Goal: Information Seeking & Learning: Check status

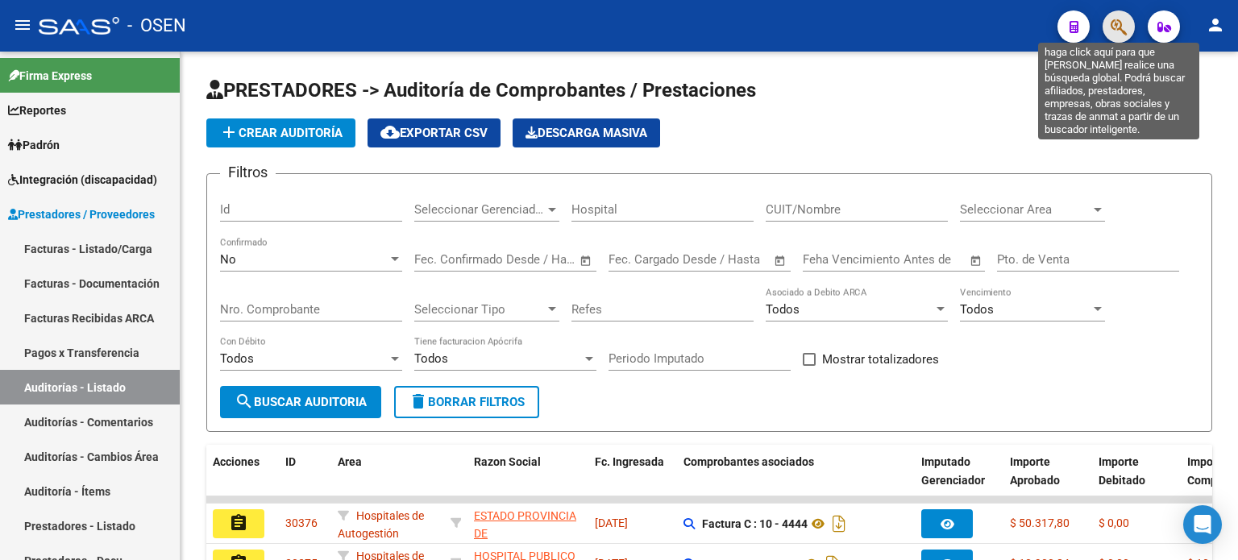
click at [1119, 26] on icon "button" at bounding box center [1119, 27] width 16 height 19
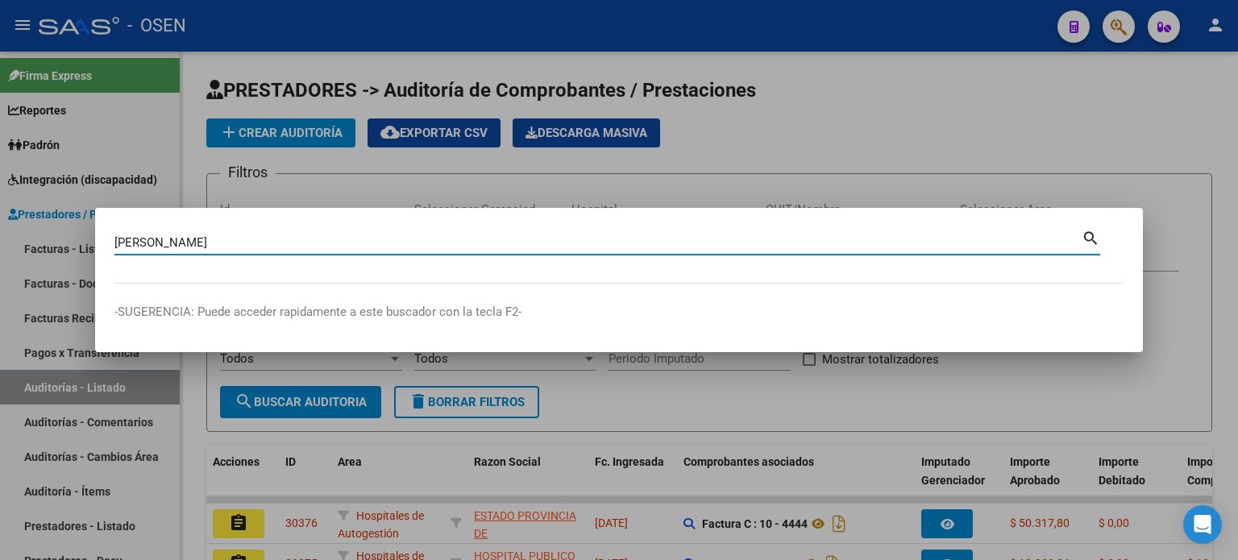
type input "[PERSON_NAME]"
click at [1093, 237] on mat-icon "search" at bounding box center [1091, 236] width 19 height 19
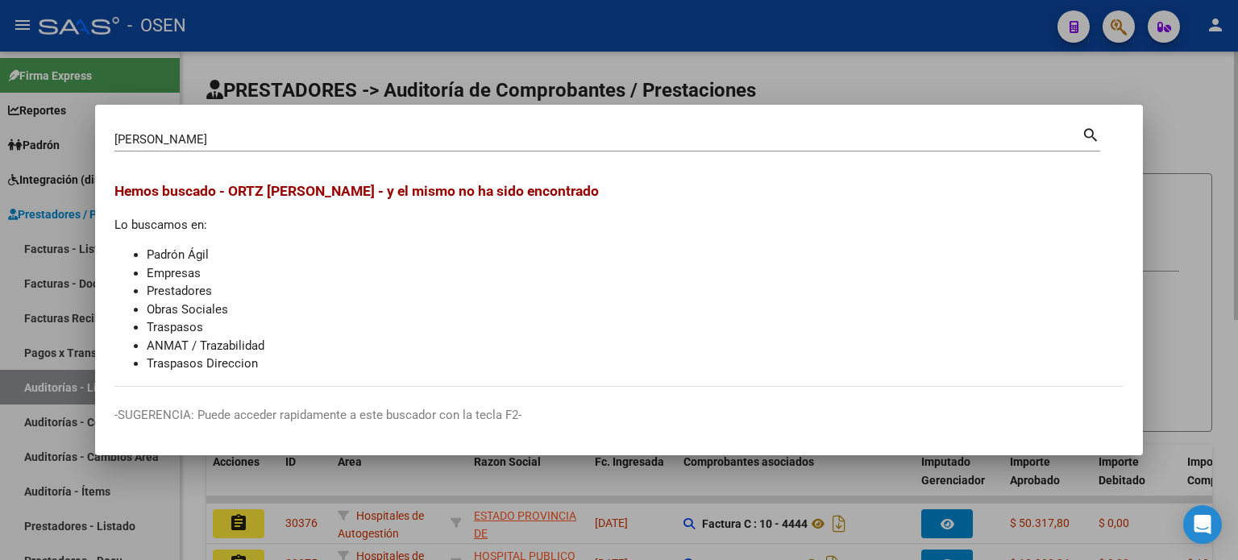
drag, startPoint x: 922, startPoint y: 73, endPoint x: 938, endPoint y: 77, distance: 16.4
click at [931, 77] on div at bounding box center [619, 280] width 1238 height 560
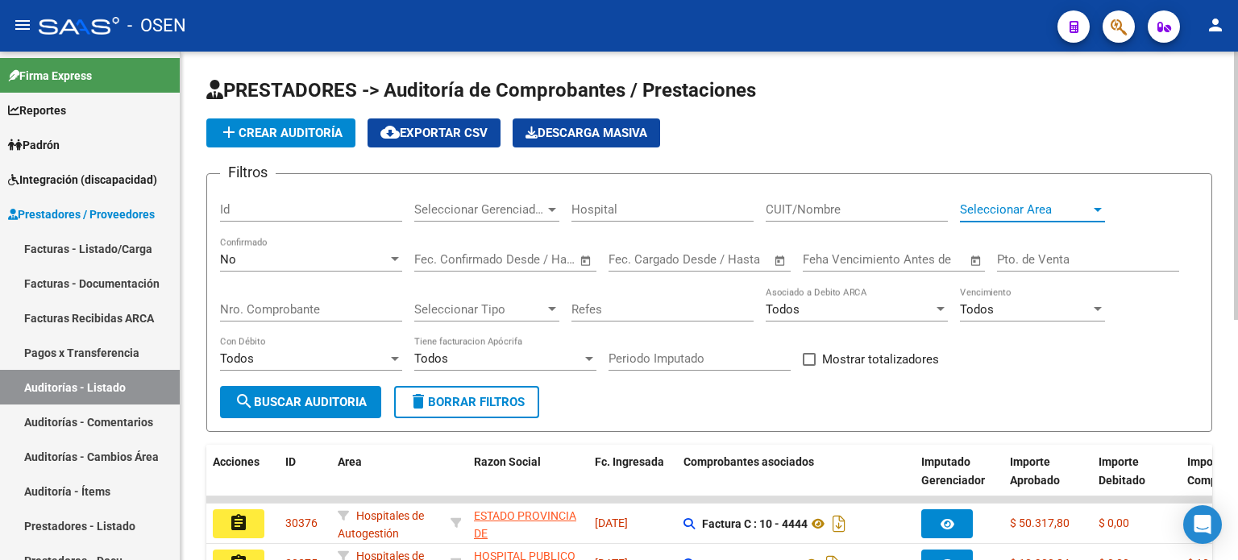
click at [1103, 206] on div at bounding box center [1098, 209] width 15 height 13
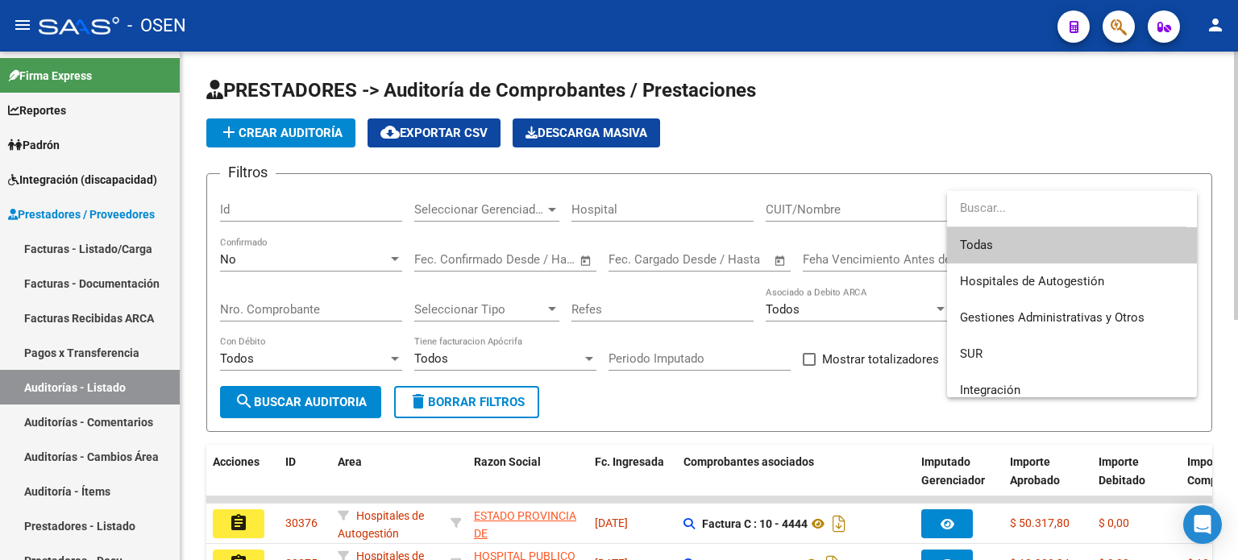
click at [997, 251] on span "Todas" at bounding box center [1072, 245] width 224 height 36
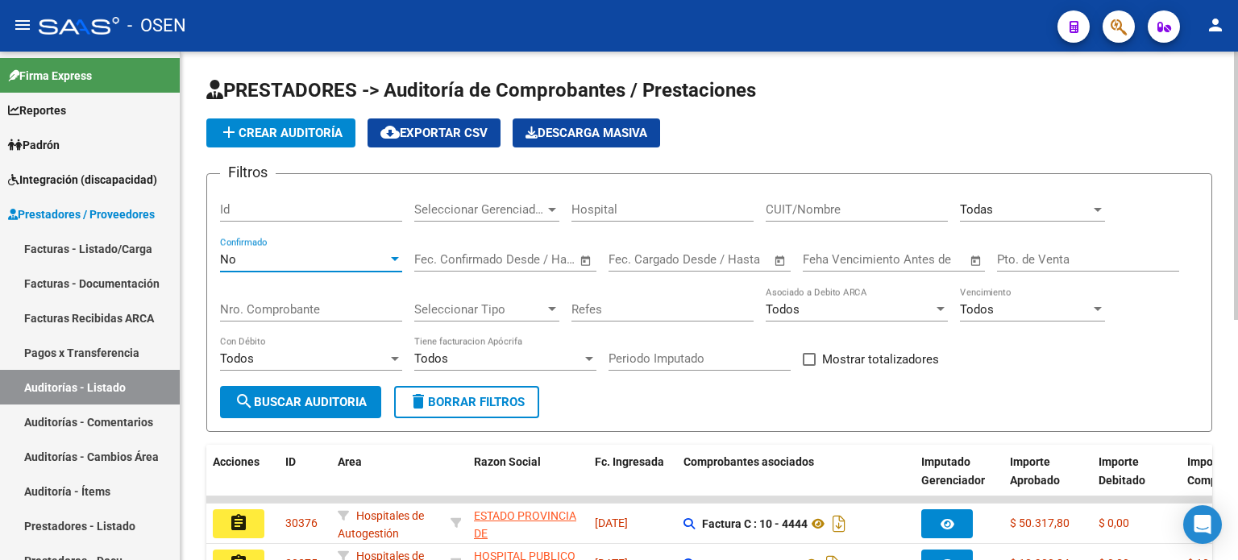
click at [393, 257] on div at bounding box center [395, 259] width 8 height 4
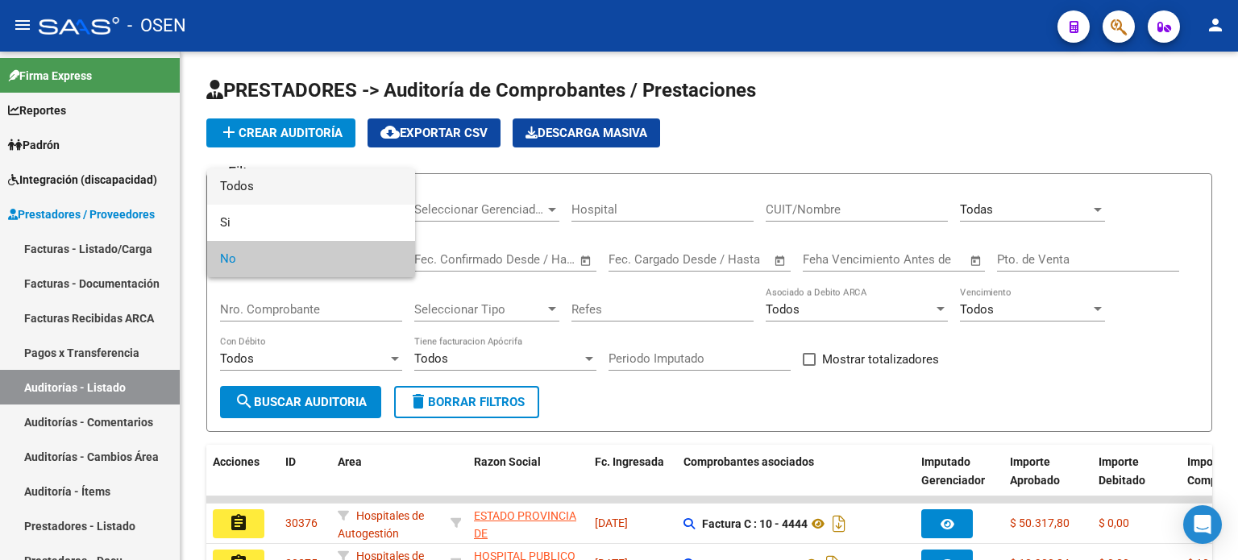
click at [384, 197] on span "Todos" at bounding box center [311, 186] width 182 height 36
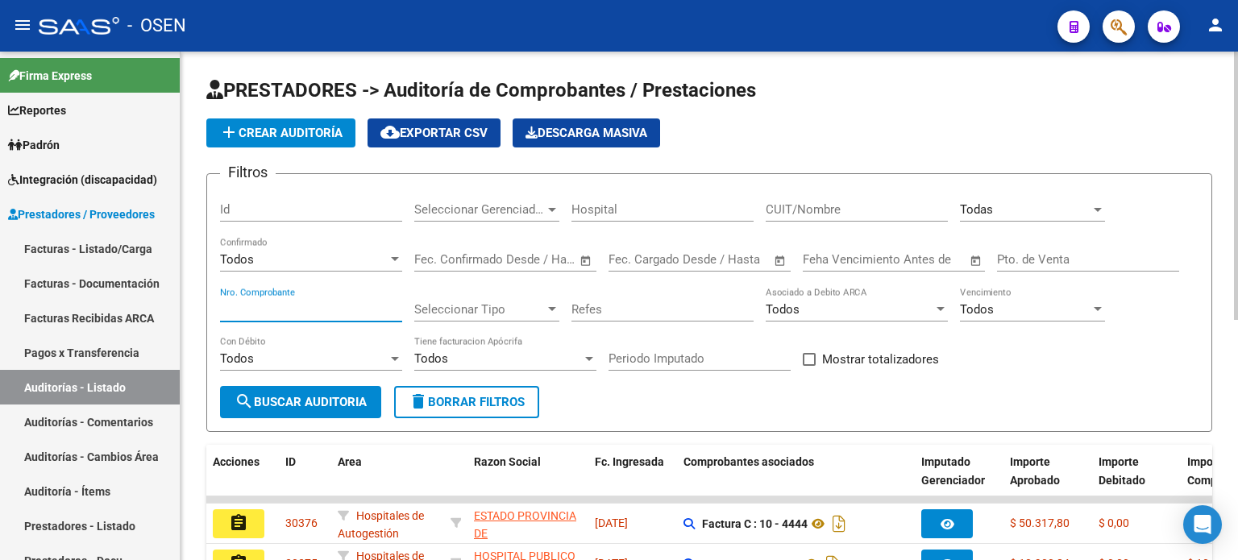
click at [322, 302] on input "Nro. Comprobante" at bounding box center [311, 309] width 182 height 15
type input "22651"
click at [280, 405] on span "search Buscar Auditoria" at bounding box center [301, 402] width 132 height 15
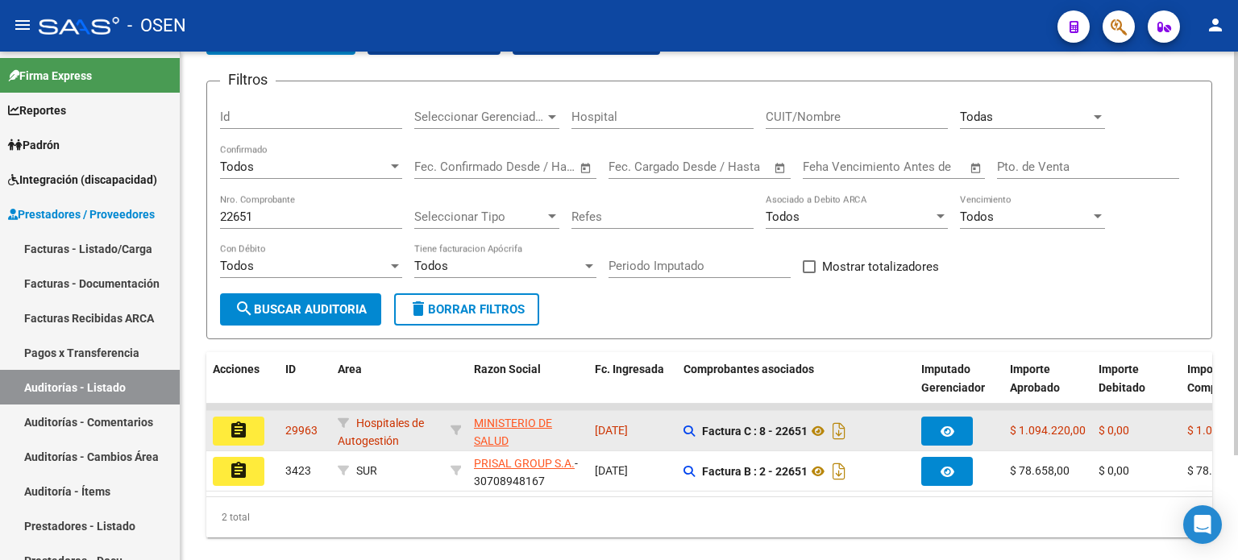
scroll to position [131, 0]
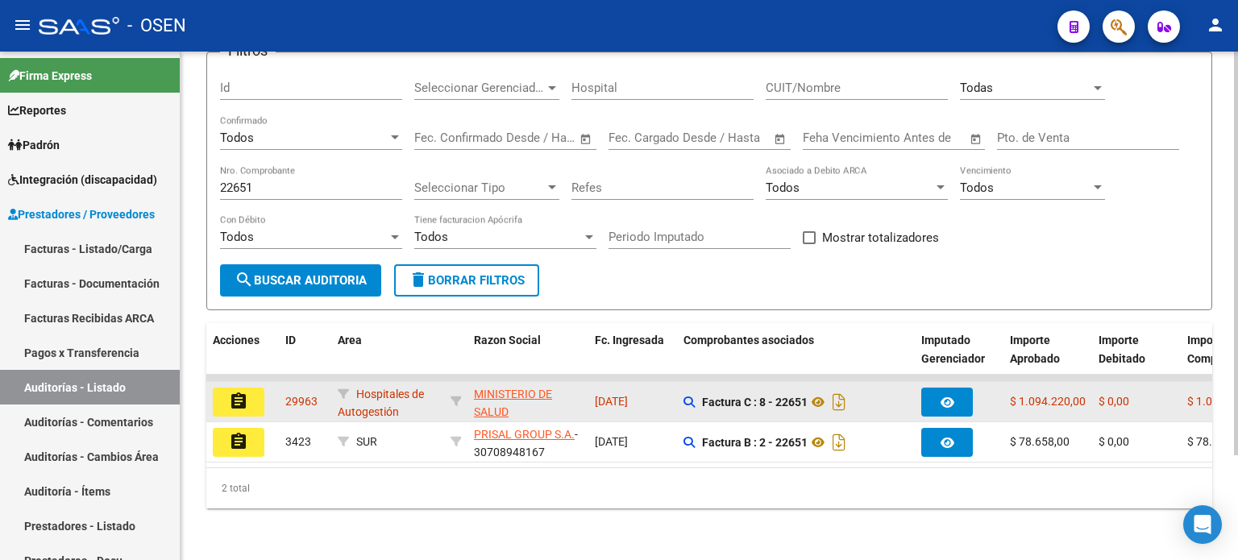
click at [238, 392] on mat-icon "assignment" at bounding box center [238, 401] width 19 height 19
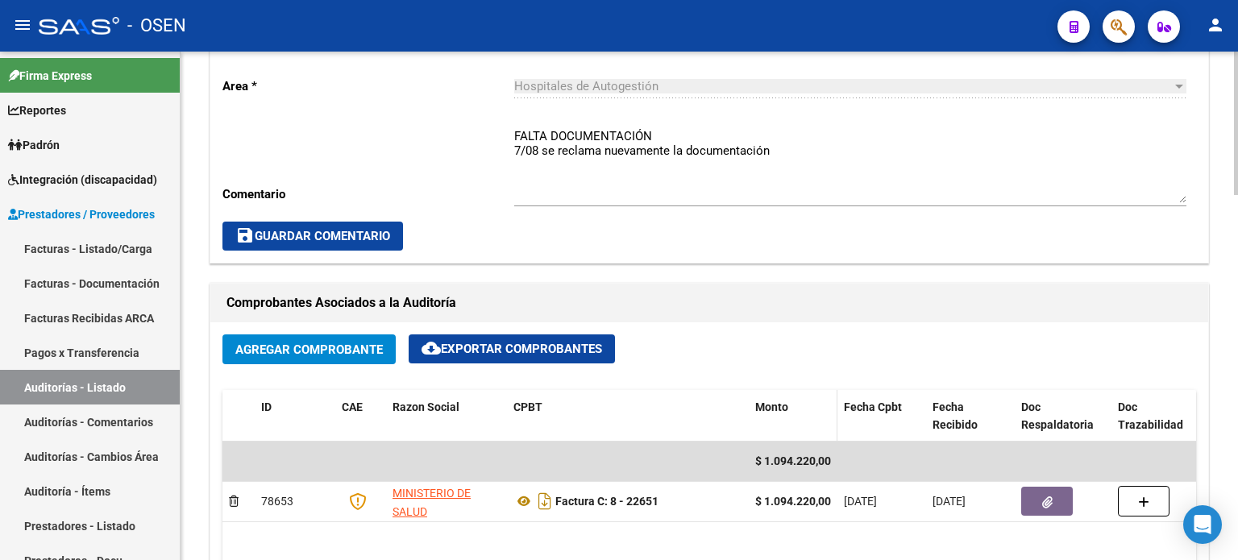
scroll to position [671, 0]
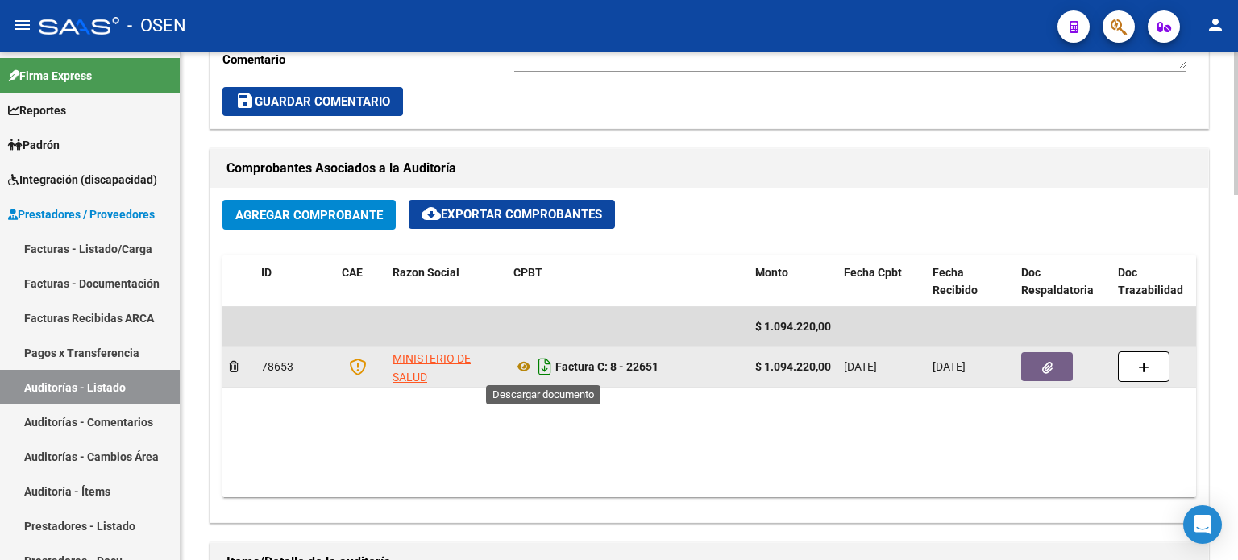
click at [542, 366] on icon "Descargar documento" at bounding box center [544, 367] width 21 height 26
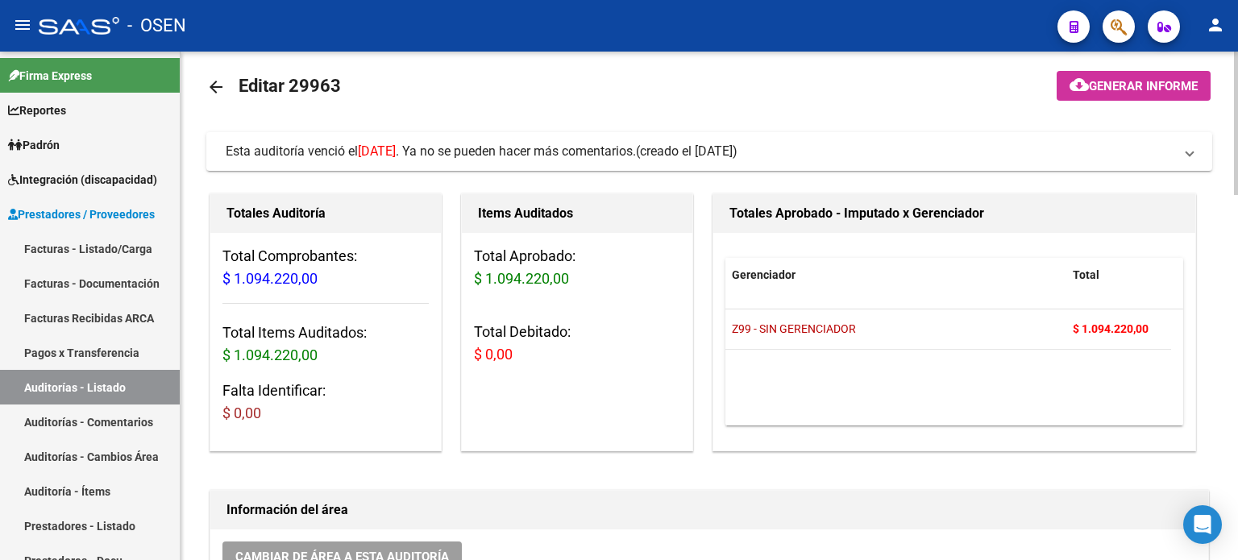
scroll to position [0, 0]
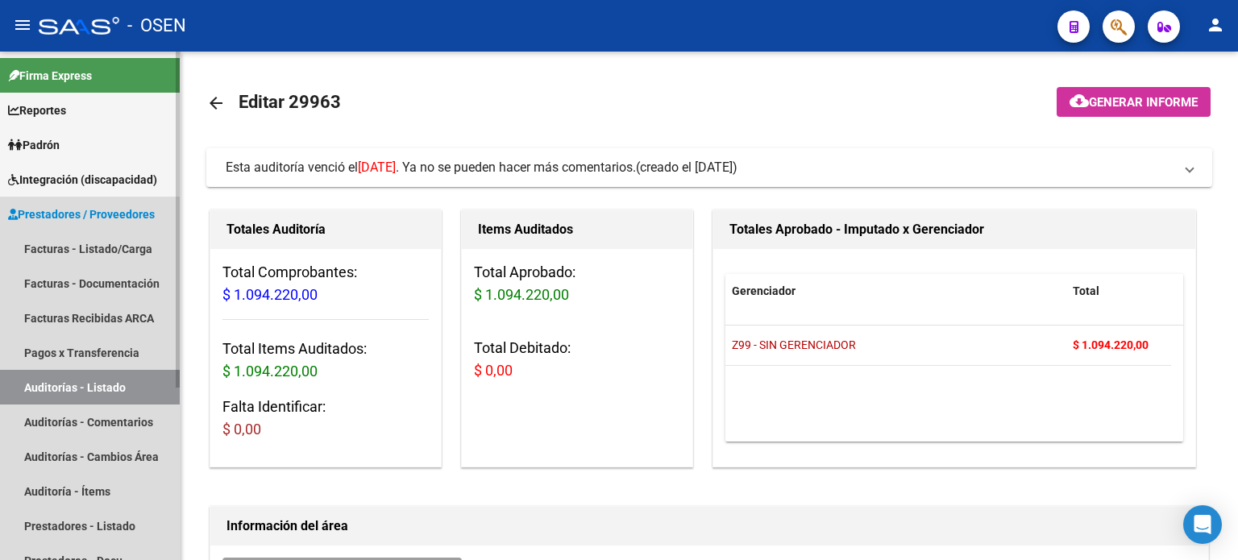
click at [139, 376] on link "Auditorías - Listado" at bounding box center [90, 387] width 180 height 35
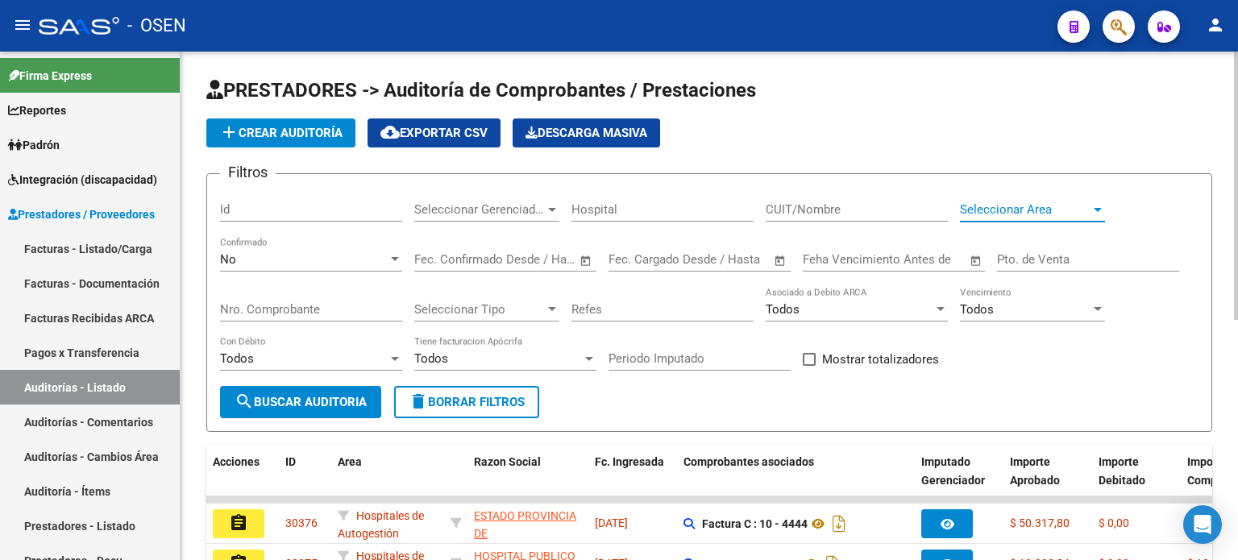
click at [1101, 210] on div at bounding box center [1098, 209] width 15 height 13
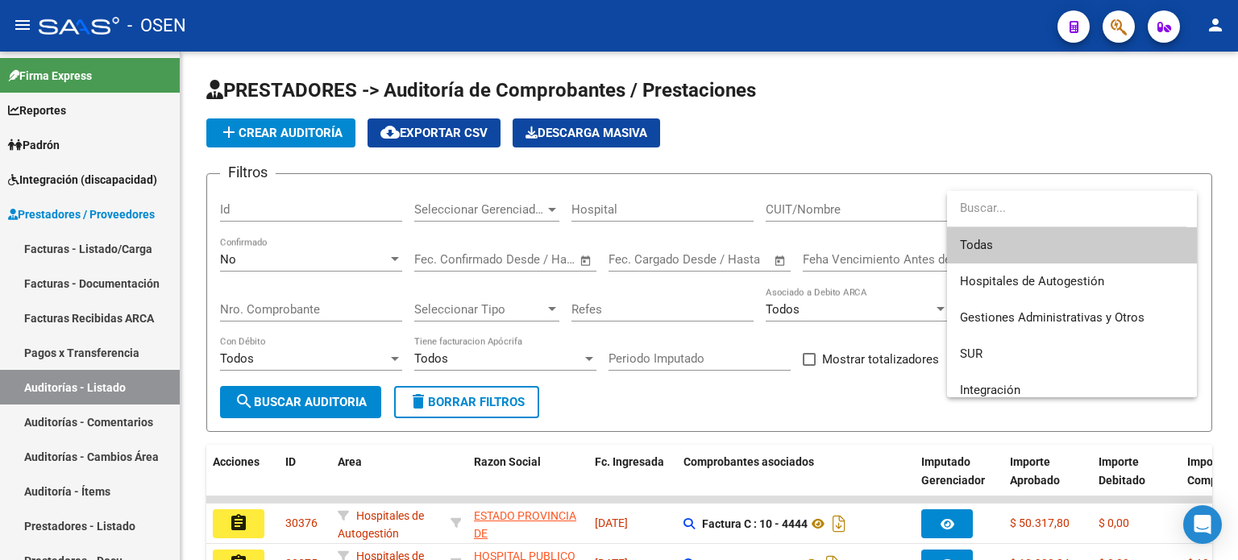
click at [1019, 241] on span "Todas" at bounding box center [1072, 245] width 224 height 36
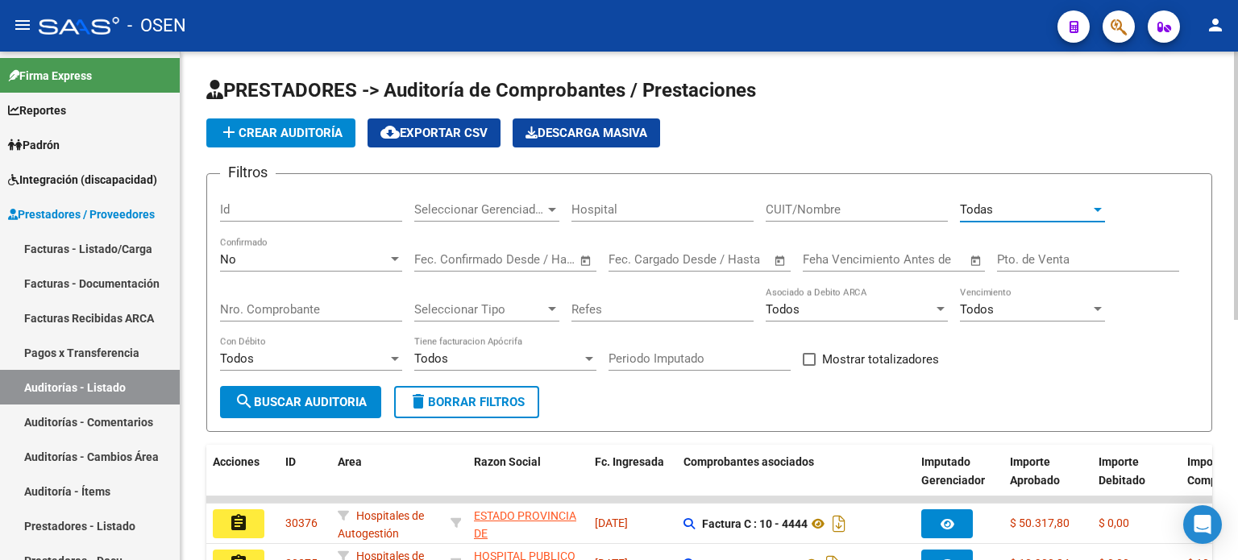
click at [396, 260] on div at bounding box center [395, 259] width 15 height 13
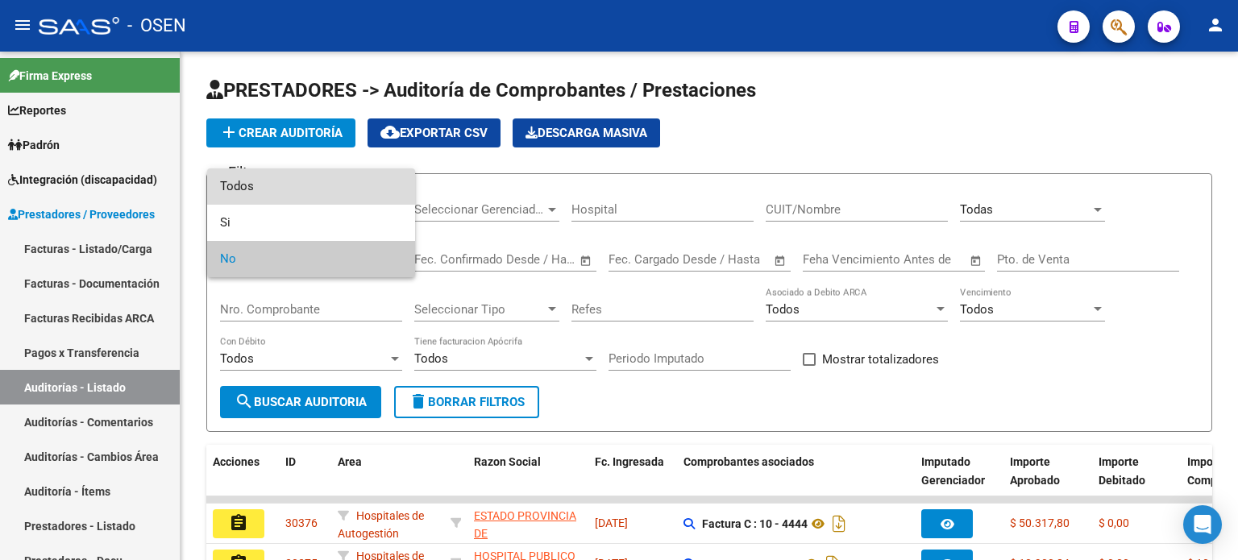
click at [354, 186] on span "Todos" at bounding box center [311, 186] width 182 height 36
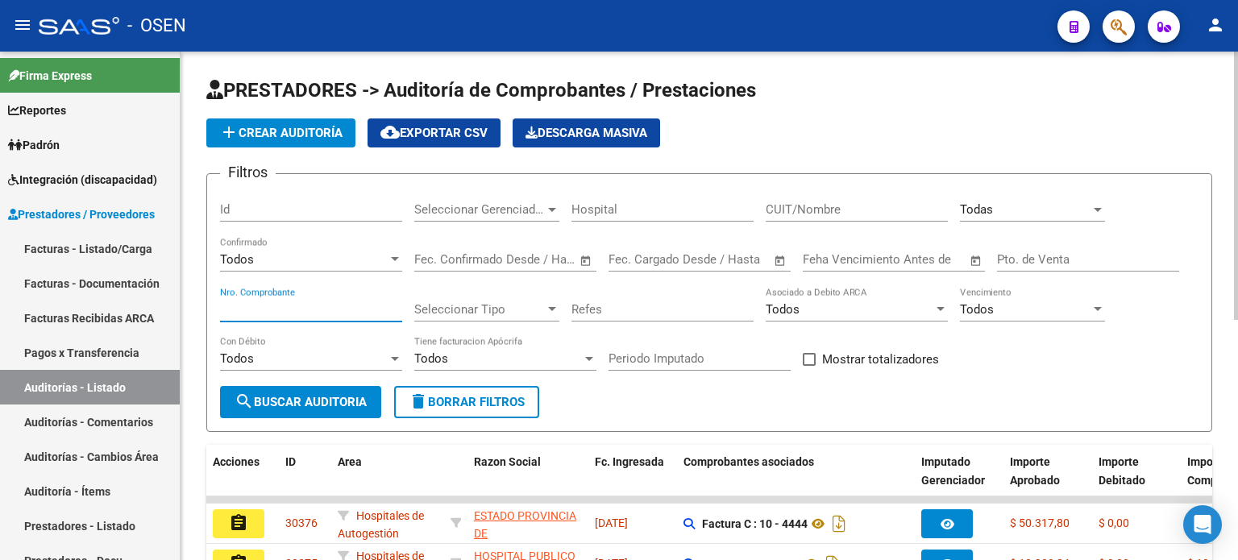
click at [306, 307] on input "Nro. Comprobante" at bounding box center [311, 309] width 182 height 15
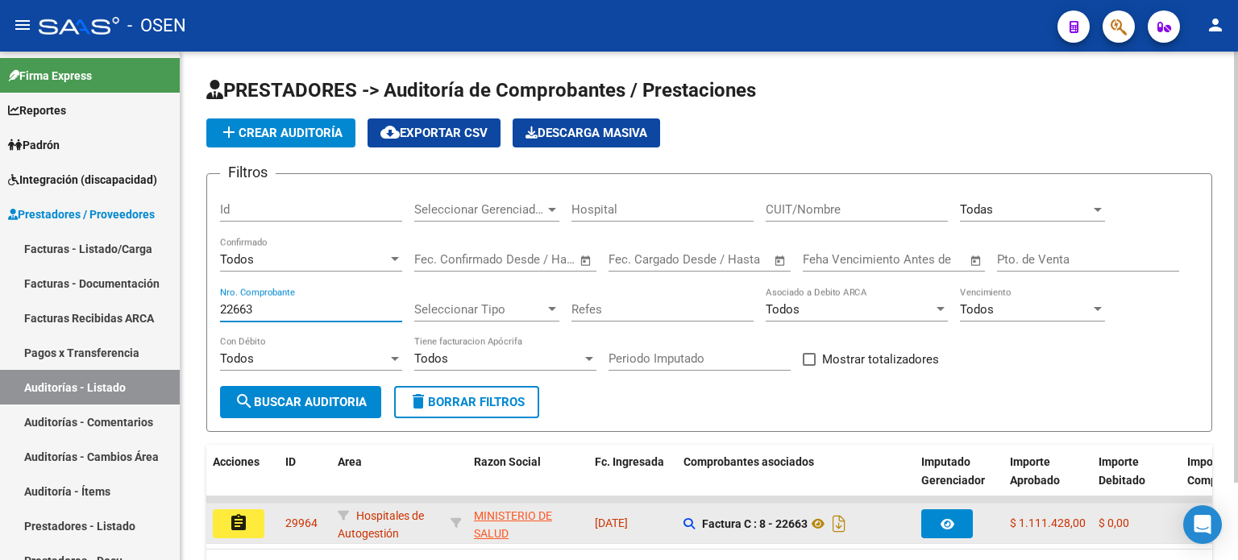
type input "22663"
click at [231, 522] on mat-icon "assignment" at bounding box center [238, 522] width 19 height 19
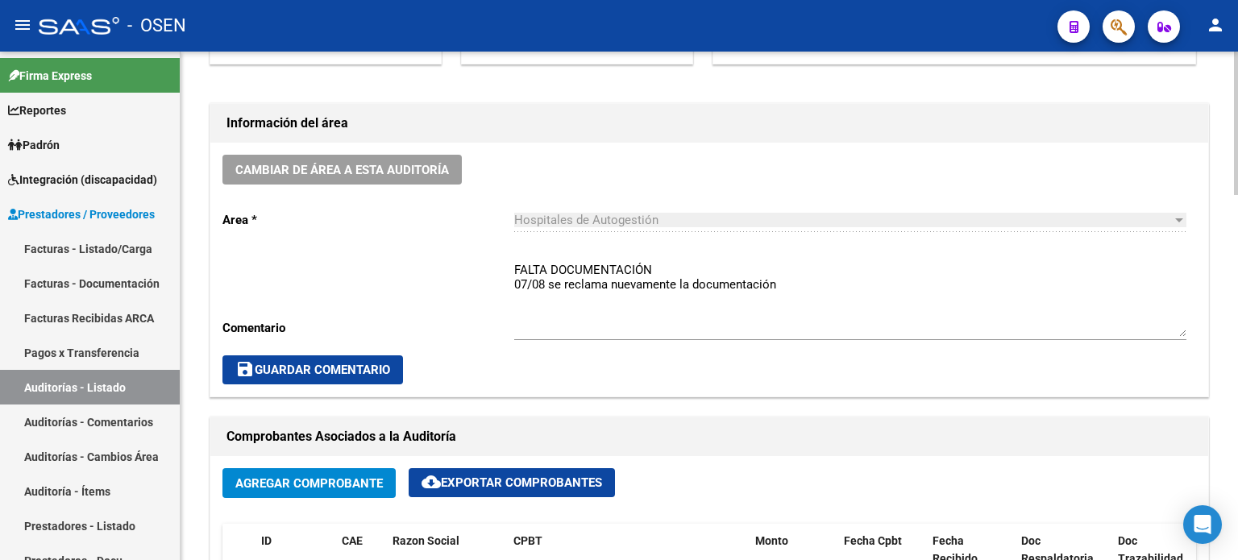
scroll to position [537, 0]
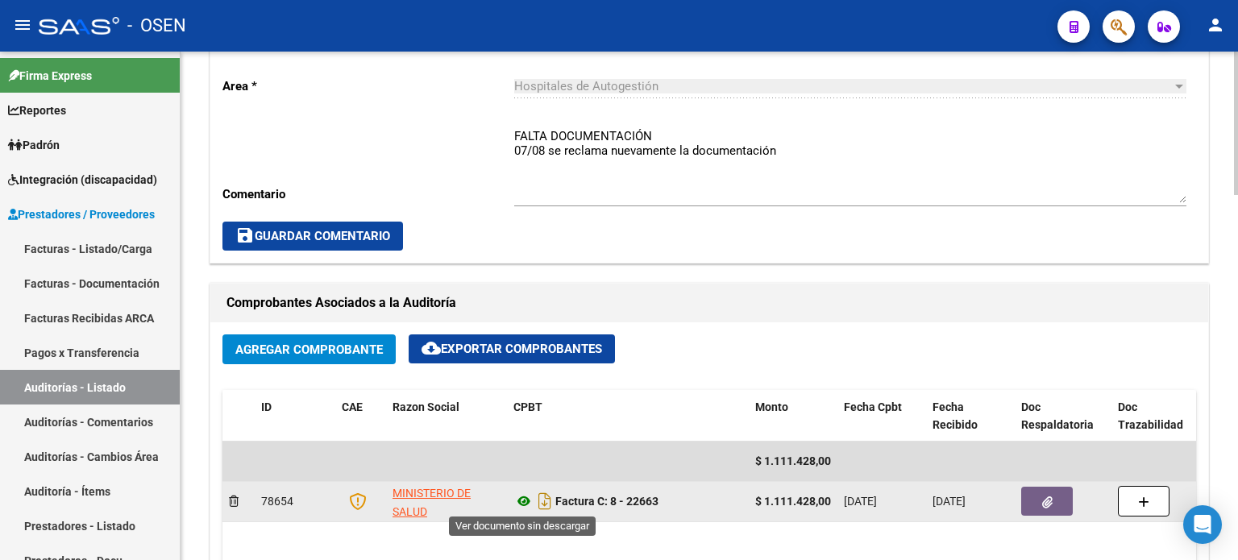
click at [523, 497] on icon at bounding box center [523, 501] width 21 height 19
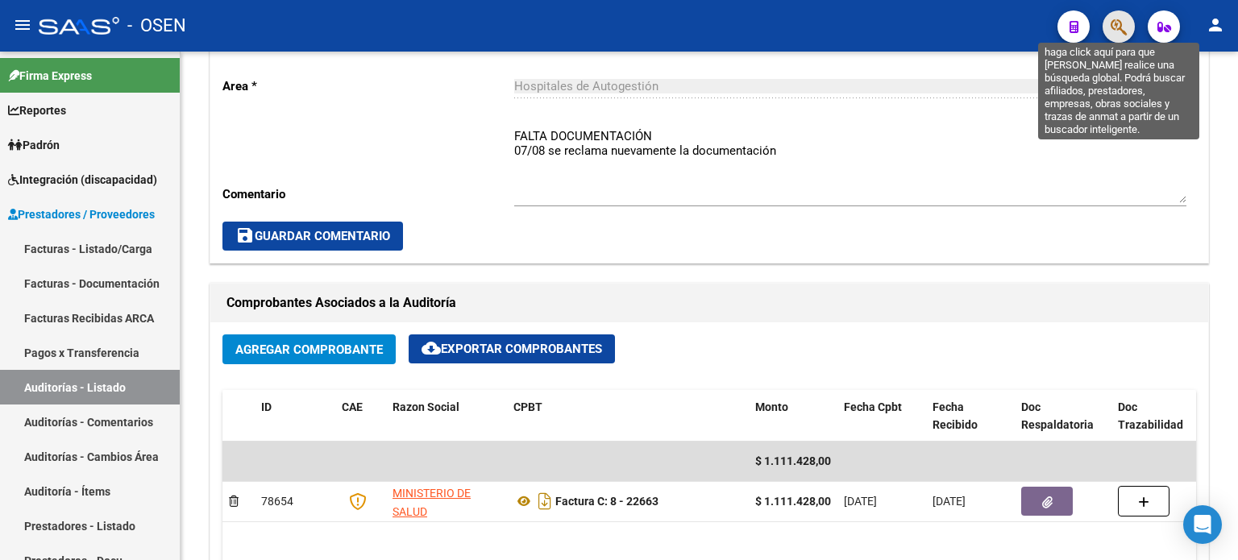
click at [1111, 18] on icon "button" at bounding box center [1119, 27] width 16 height 19
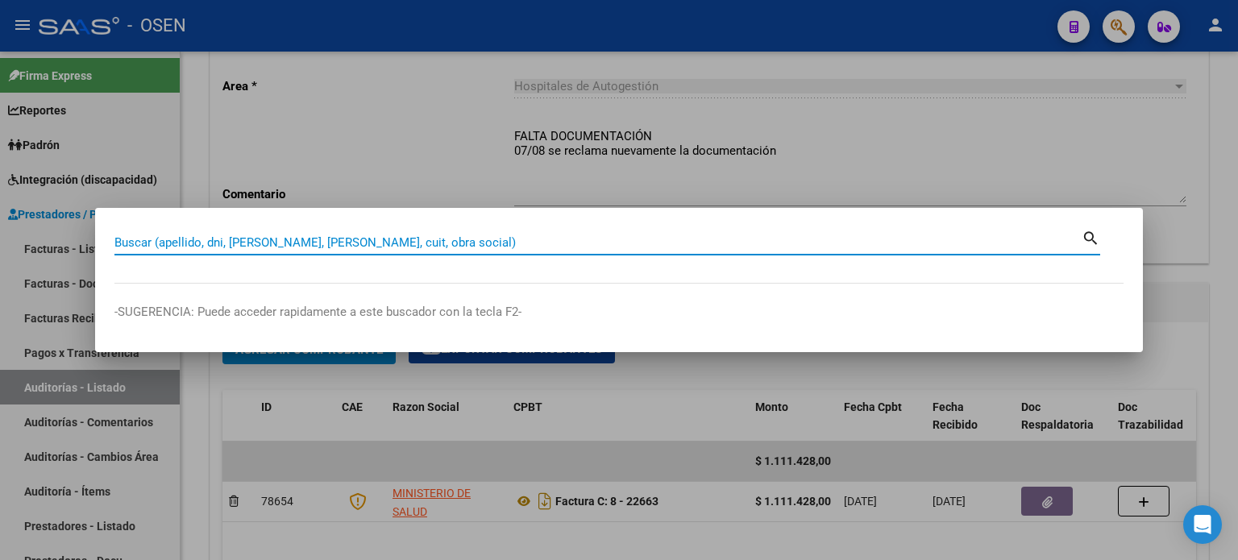
click at [126, 237] on input "Buscar (apellido, dni, [PERSON_NAME], [PERSON_NAME], cuit, obra social)" at bounding box center [597, 242] width 967 height 15
type input "95824401"
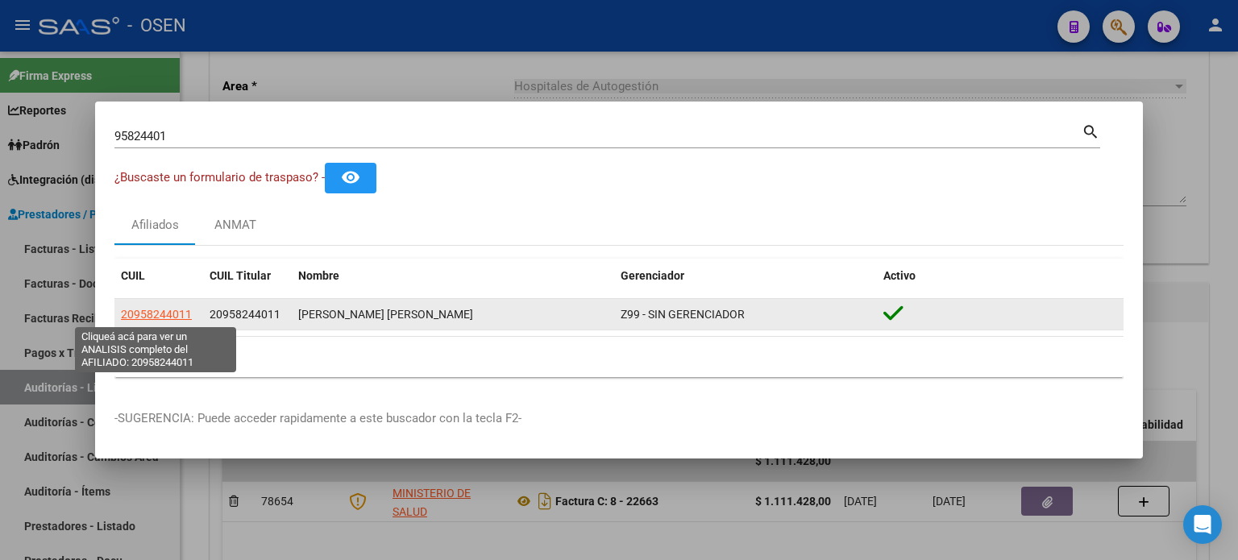
click at [180, 317] on span "20958244011" at bounding box center [156, 314] width 71 height 13
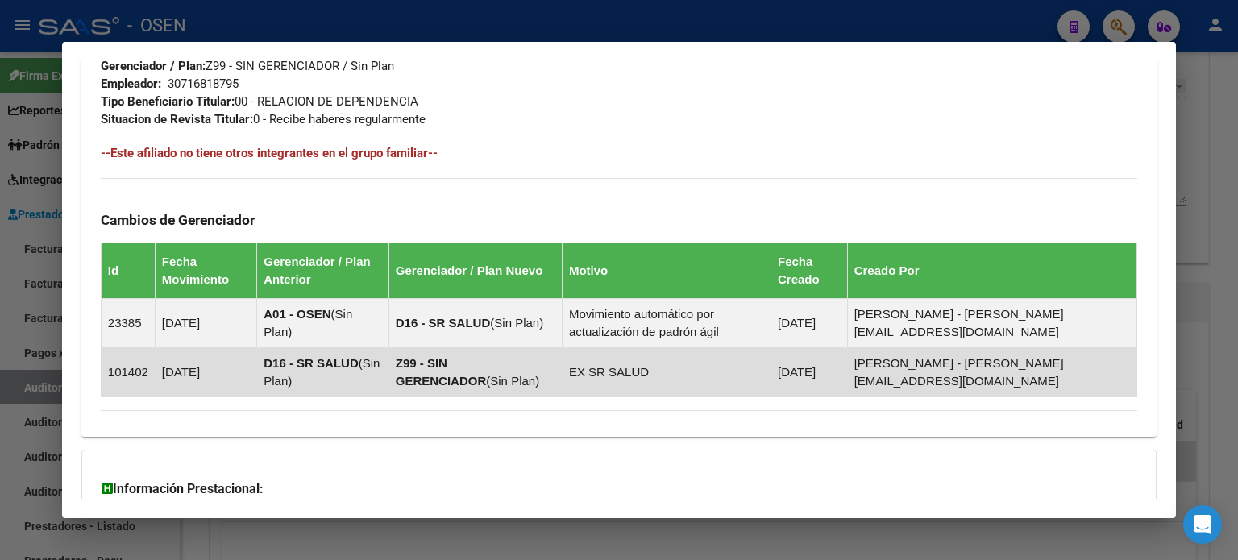
scroll to position [806, 0]
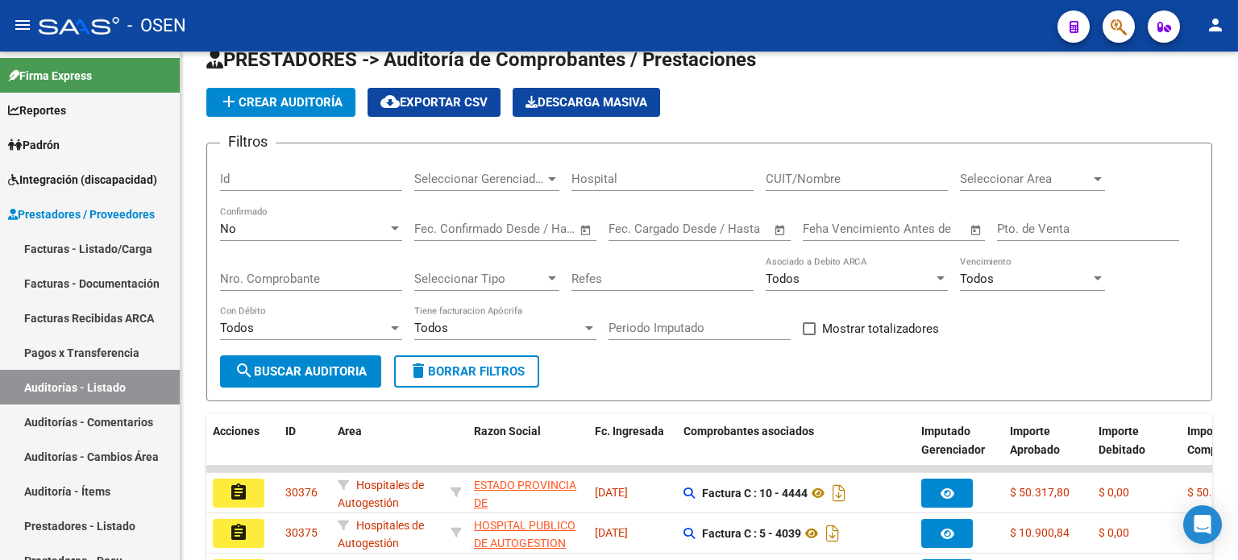
scroll to position [454, 0]
